Goal: Task Accomplishment & Management: Use online tool/utility

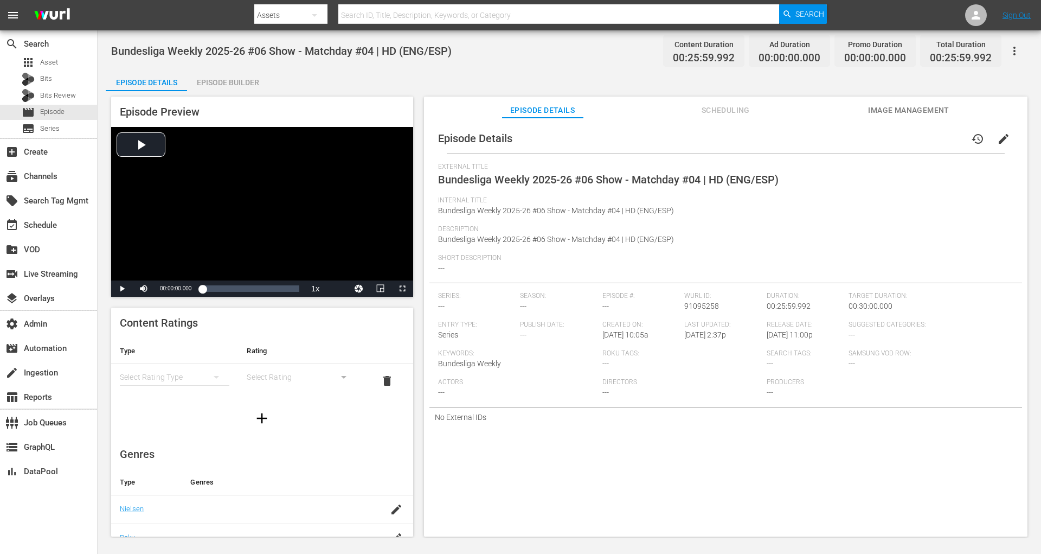
click at [419, 204] on div "Episode Preview Video Player is loading. Play Video Play Mute Current Time 00:0…" at bounding box center [569, 318] width 927 height 454
click at [246, 79] on div "Episode Builder" at bounding box center [227, 82] width 81 height 26
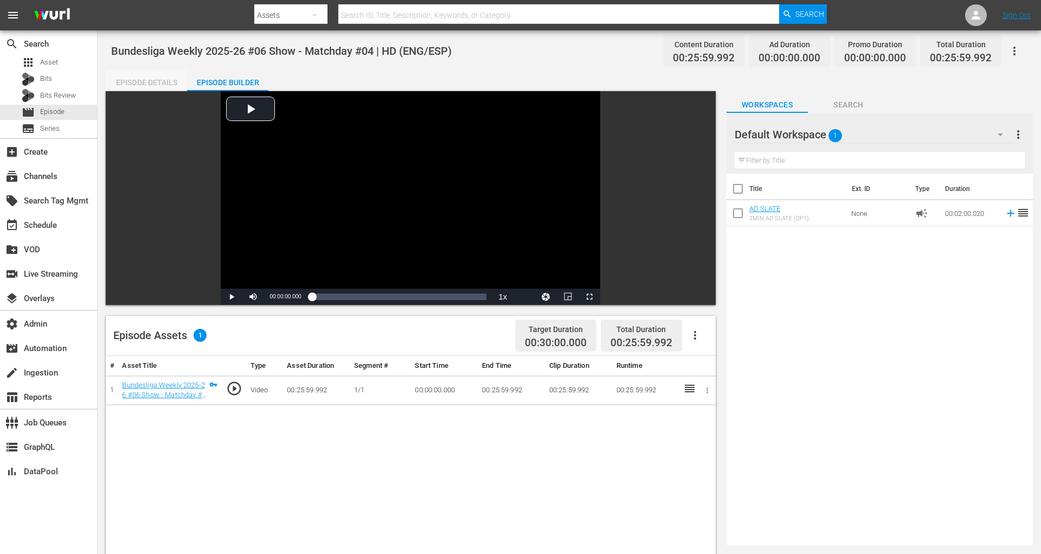
click at [152, 83] on div "Episode Details" at bounding box center [146, 82] width 81 height 26
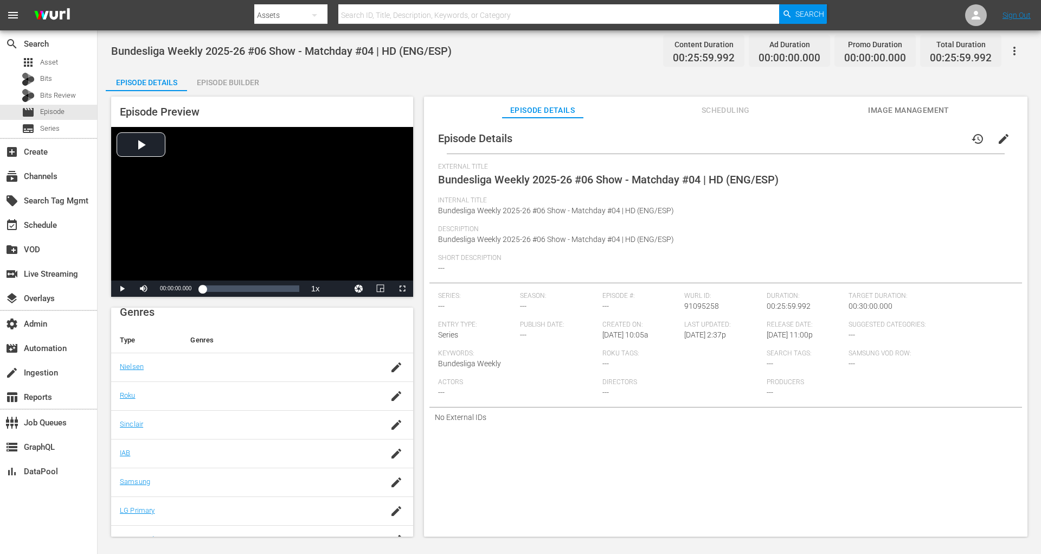
scroll to position [157, 0]
click at [240, 81] on div "Episode Builder" at bounding box center [227, 82] width 81 height 26
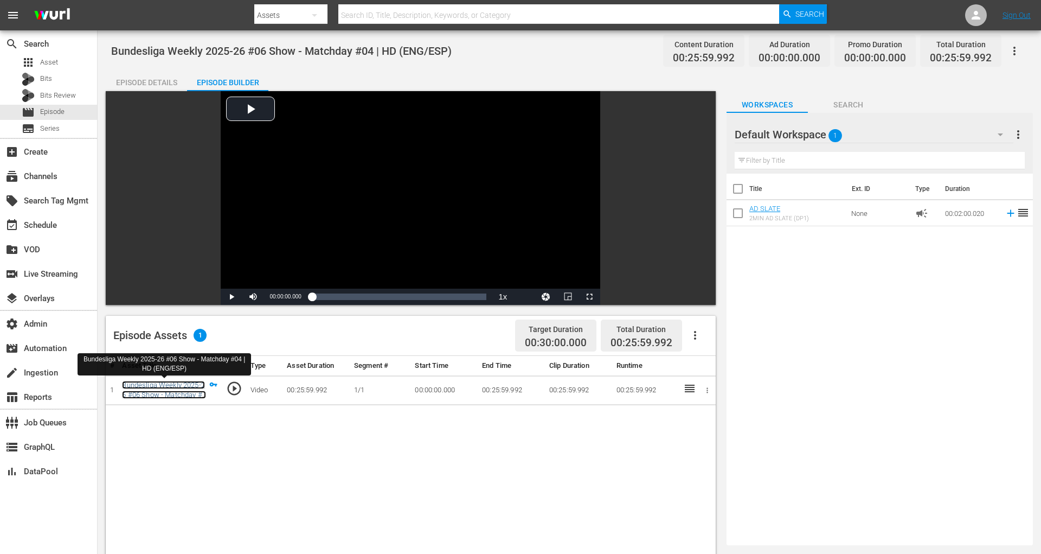
click at [157, 395] on link "Bundesliga Weekly 2025-26 #06 Show - Matchday #04 | HD (ENG/ESP)" at bounding box center [164, 395] width 84 height 28
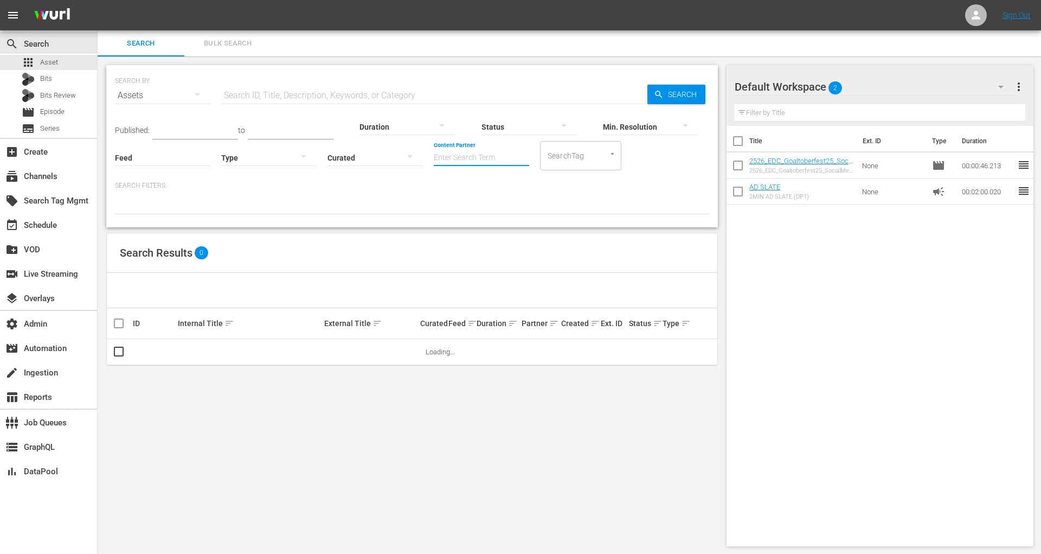
click at [493, 161] on input "Content Partner" at bounding box center [481, 158] width 95 height 39
click at [493, 191] on div "VICE DIGITAL PUBLISHING (468)" at bounding box center [521, 188] width 159 height 26
type input "VICE DIGITAL PUBLISHING (468)"
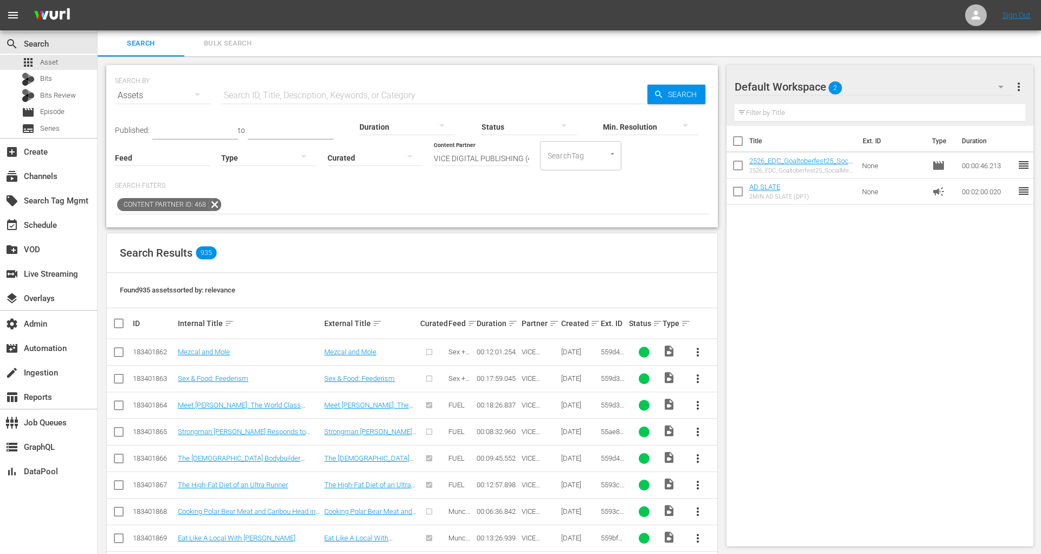
click at [467, 163] on input "VICE DIGITAL PUBLISHING (468)" at bounding box center [481, 158] width 95 height 39
click at [526, 158] on input "VICE DIGITAL PUBLISHING (468)" at bounding box center [481, 158] width 95 height 39
